Goal: Transaction & Acquisition: Purchase product/service

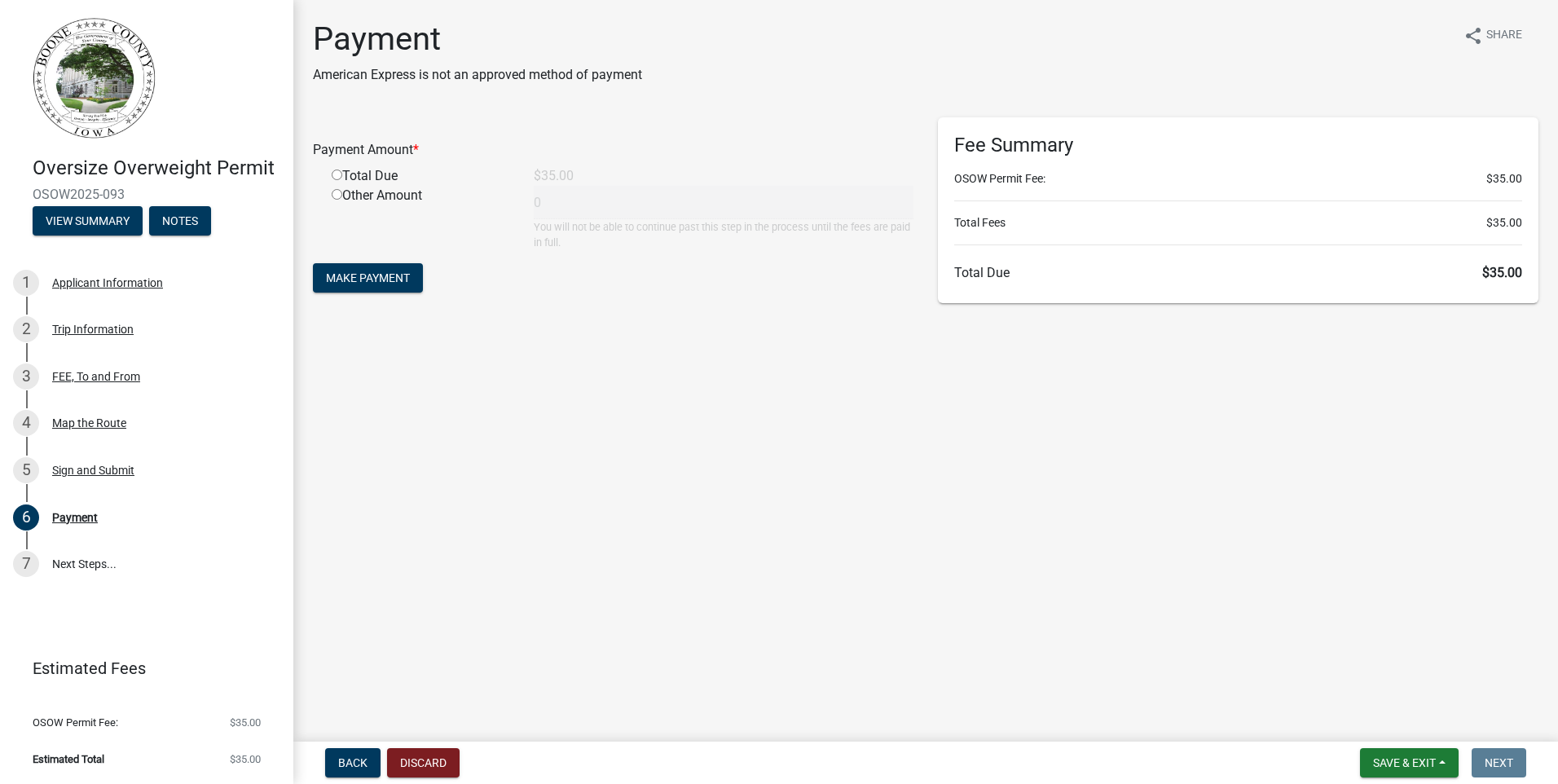
click at [339, 177] on input "radio" at bounding box center [337, 175] width 11 height 11
radio input "true"
type input "35"
click at [365, 275] on span "Make Payment" at bounding box center [368, 278] width 84 height 13
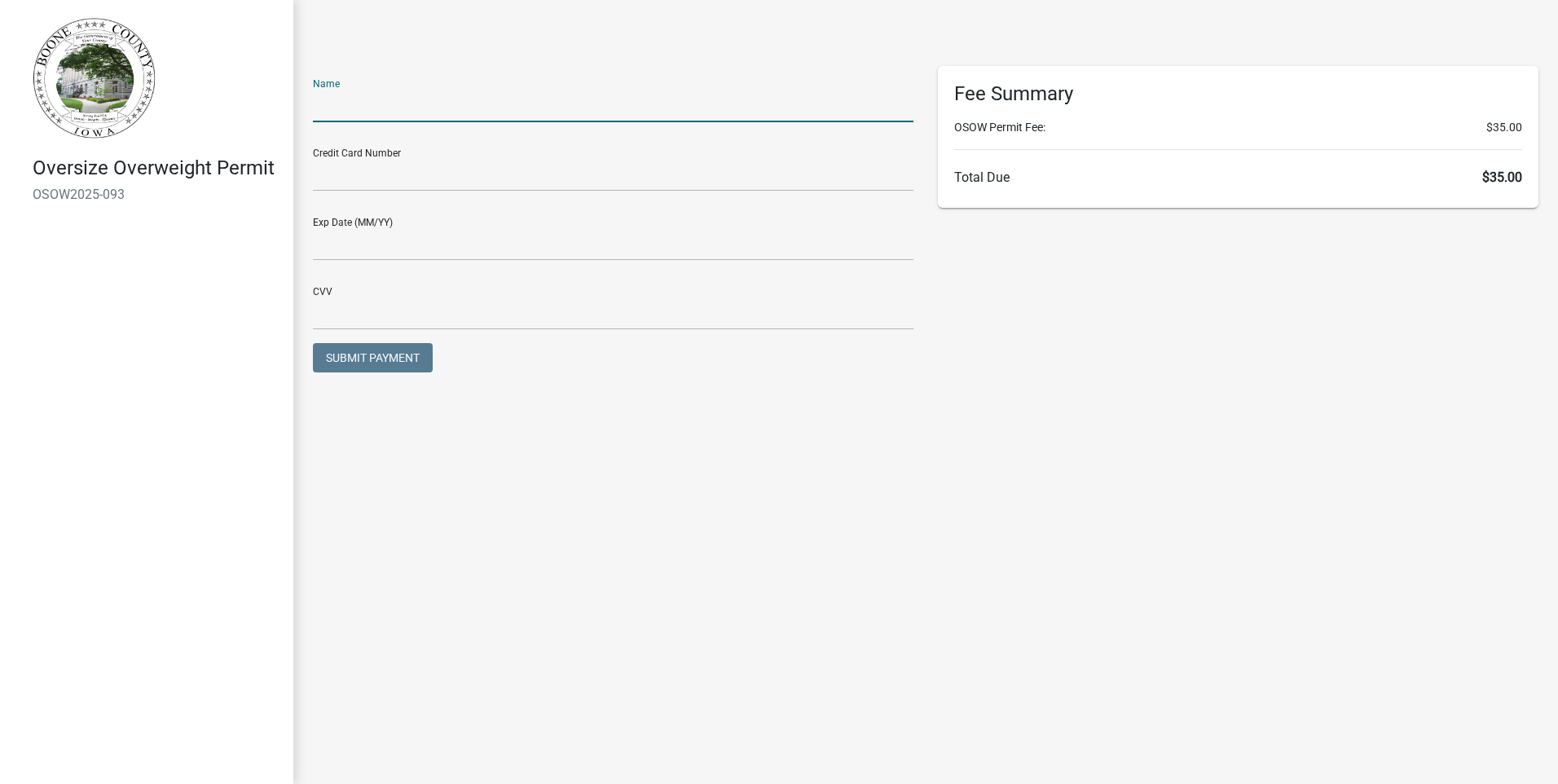
click at [338, 107] on input "text" at bounding box center [612, 105] width 600 height 34
type input "[PERSON_NAME]"
type input "09/27"
type input "465"
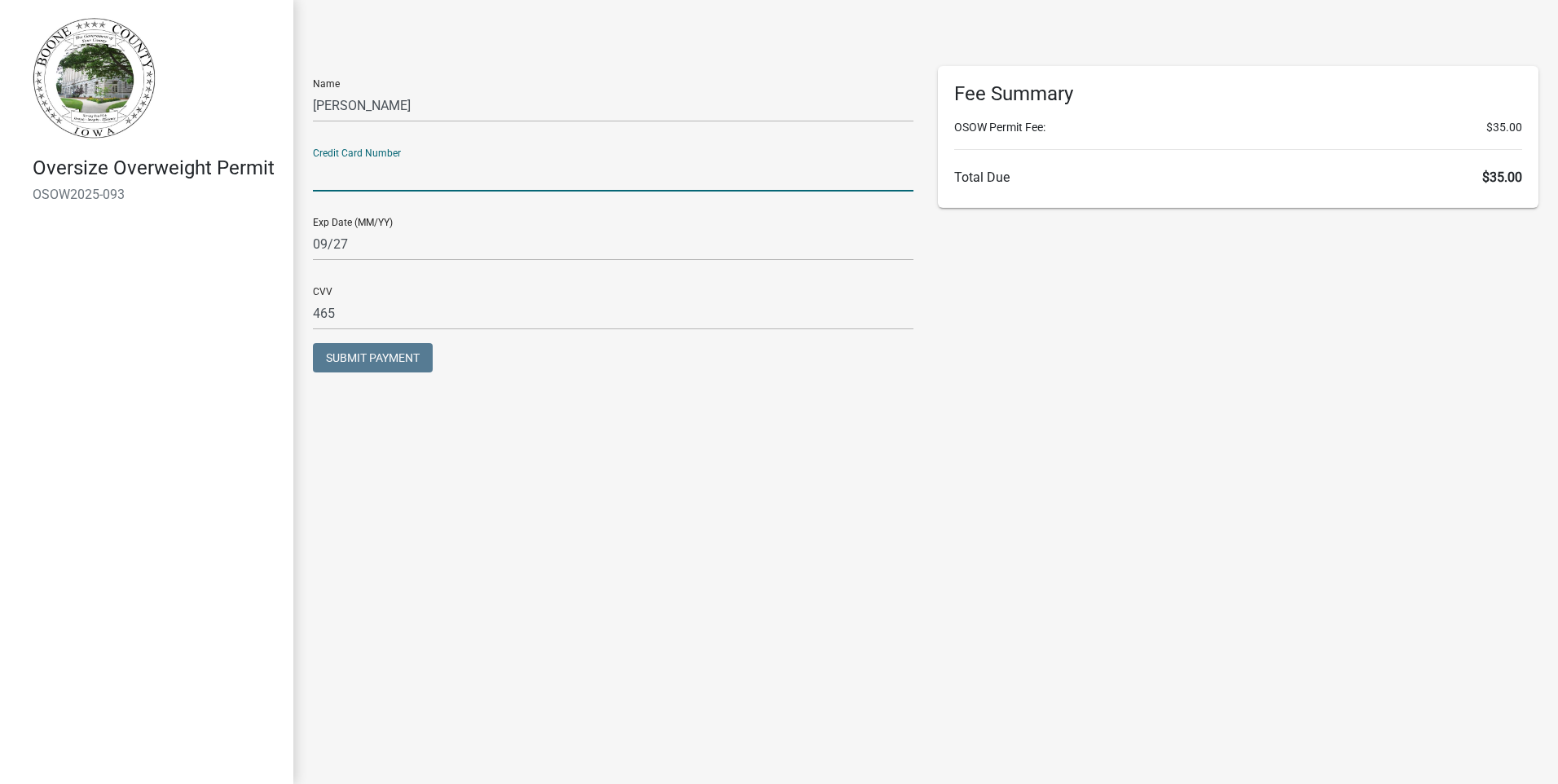
click at [351, 176] on input "text" at bounding box center [612, 175] width 600 height 34
type input "5569807635362361"
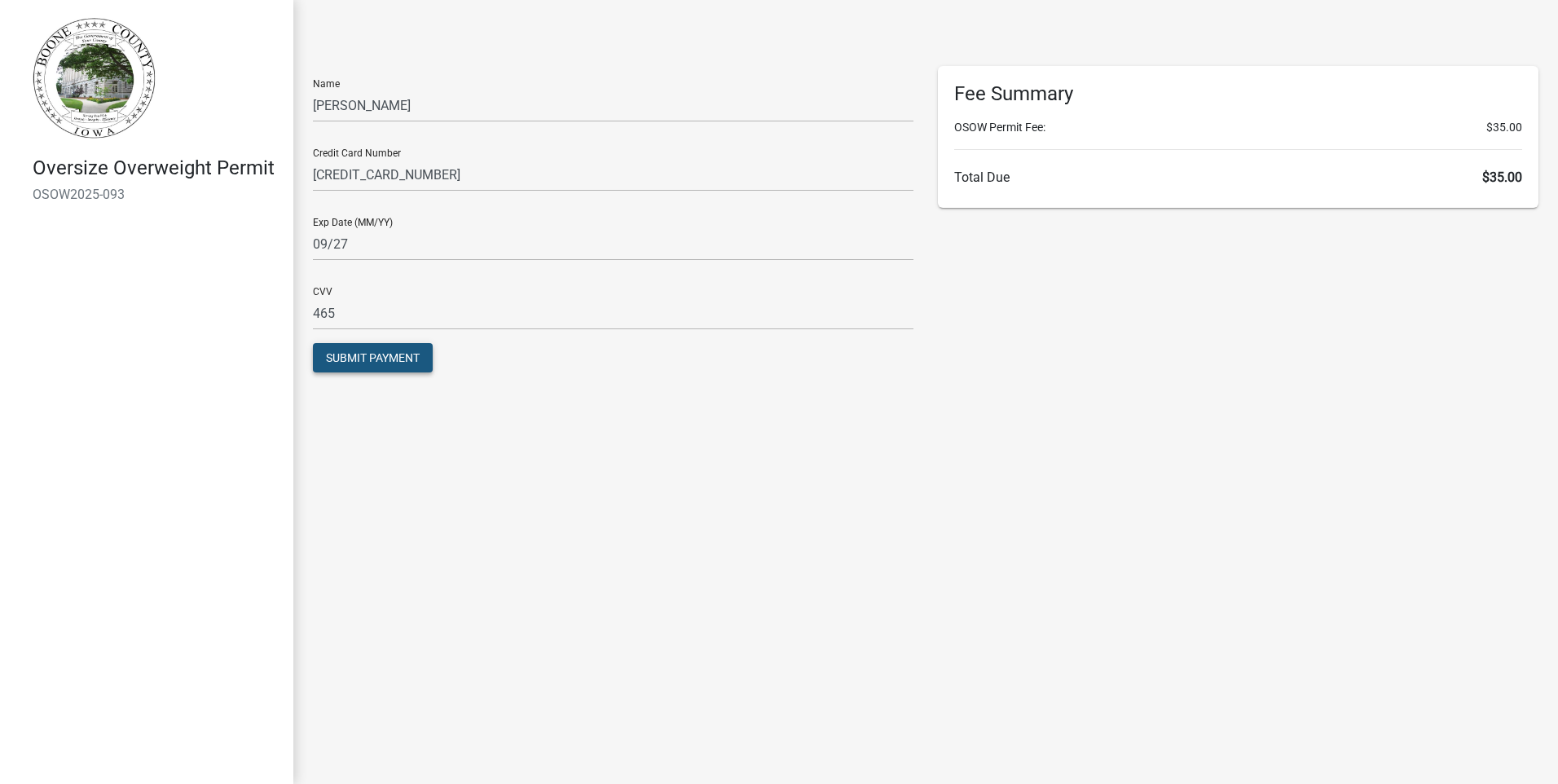
click at [353, 357] on span "Submit Payment" at bounding box center [373, 357] width 94 height 13
